Goal: Check status: Check status

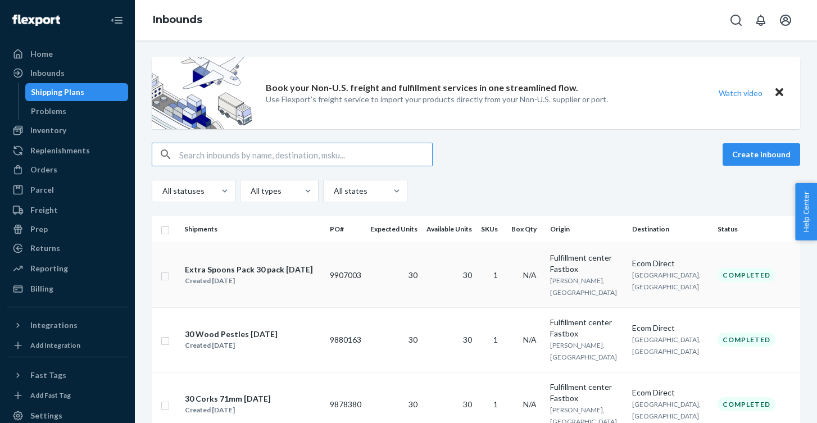
scroll to position [83, 0]
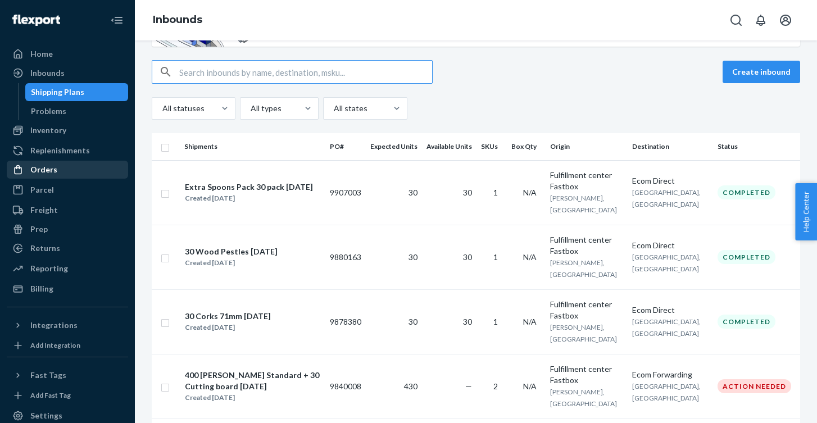
click at [62, 170] on div "Orders" at bounding box center [67, 170] width 119 height 16
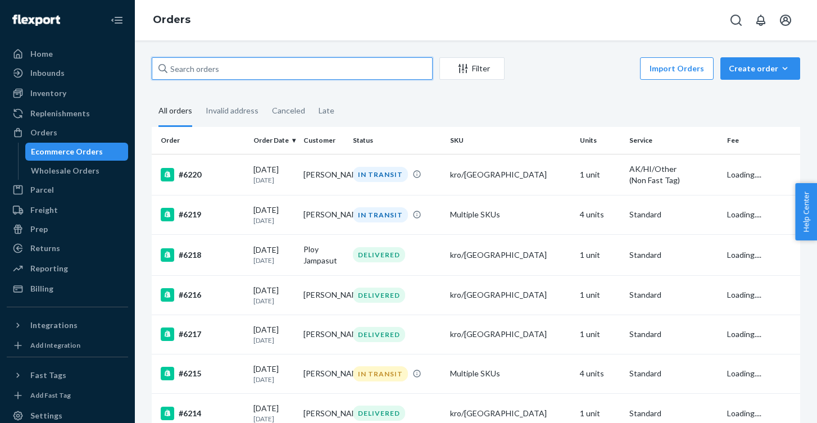
click at [291, 63] on input "text" at bounding box center [292, 68] width 281 height 22
paste input "[EMAIL_ADDRESS][DOMAIN_NAME]"
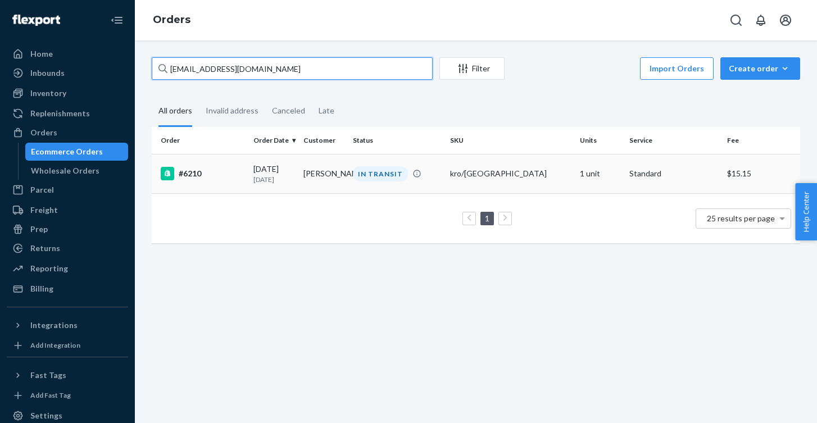
type input "[EMAIL_ADDRESS][DOMAIN_NAME]"
click at [282, 172] on div "[DATE] [DATE]" at bounding box center [273, 174] width 40 height 21
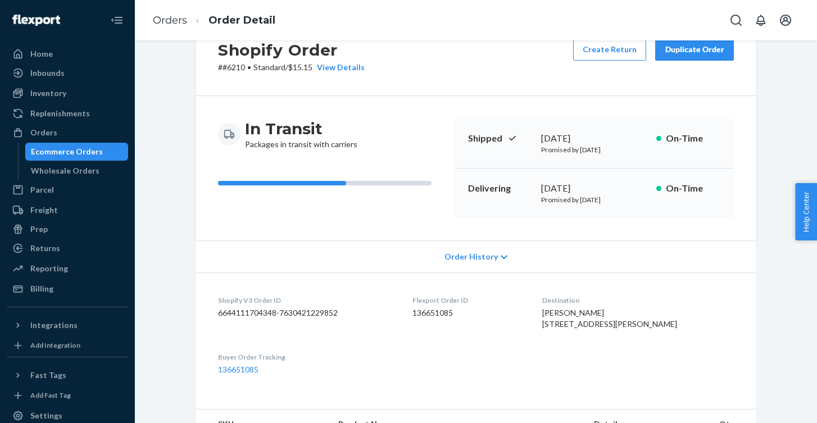
scroll to position [363, 0]
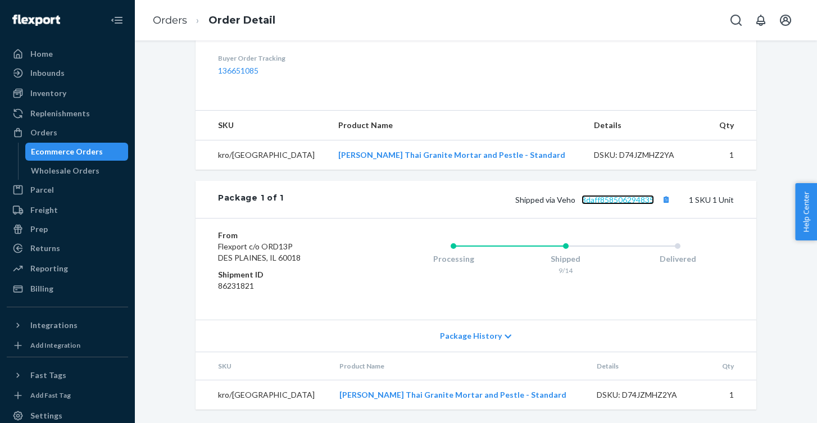
click at [628, 201] on link "3daff858506294835" at bounding box center [618, 200] width 72 height 10
